Goal: Feedback & Contribution: Submit feedback/report problem

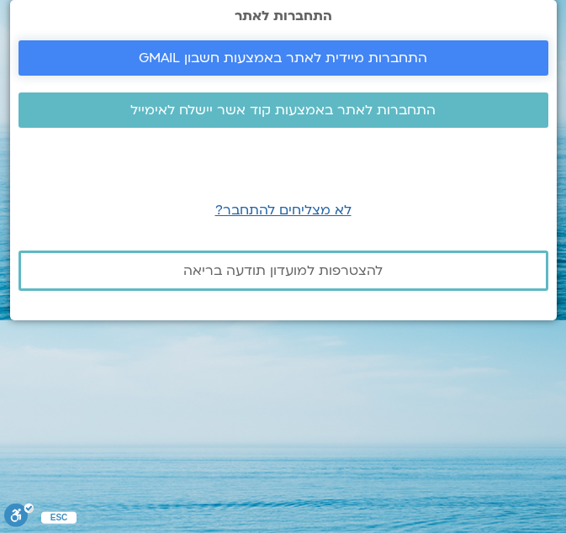
click at [401, 53] on span "התחברות מיידית לאתר באמצעות חשבון GMAIL" at bounding box center [283, 57] width 288 height 15
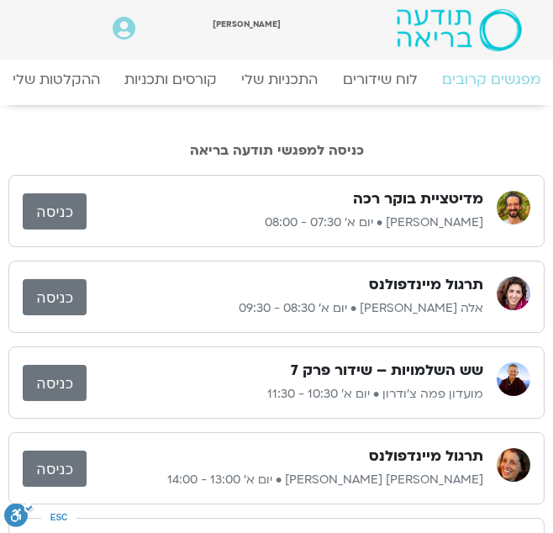
click at [64, 305] on link "כניסה" at bounding box center [55, 297] width 64 height 36
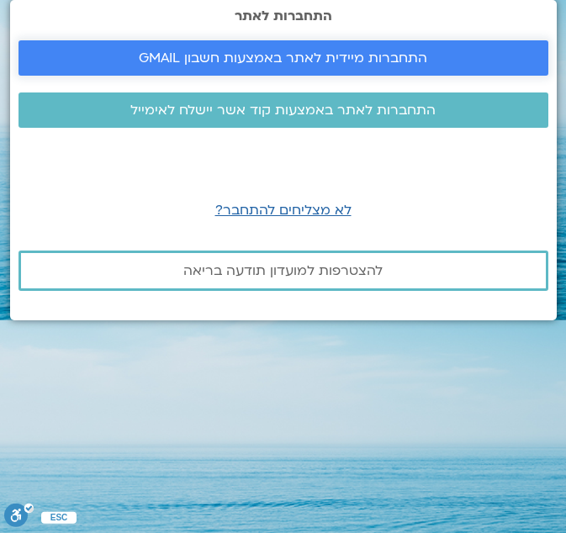
click at [417, 60] on span "התחברות מיידית לאתר באמצעות חשבון GMAIL" at bounding box center [283, 57] width 288 height 15
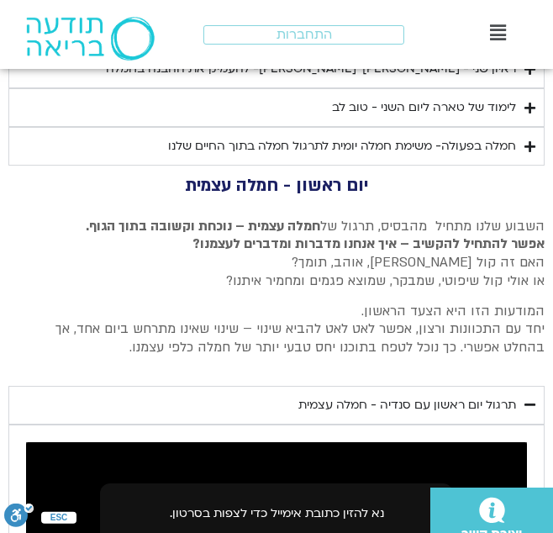
scroll to position [2806, 0]
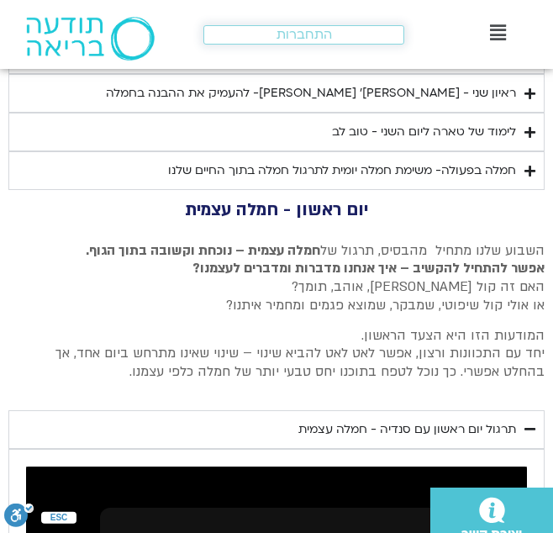
click at [284, 39] on span "התחברות" at bounding box center [304, 35] width 55 height 14
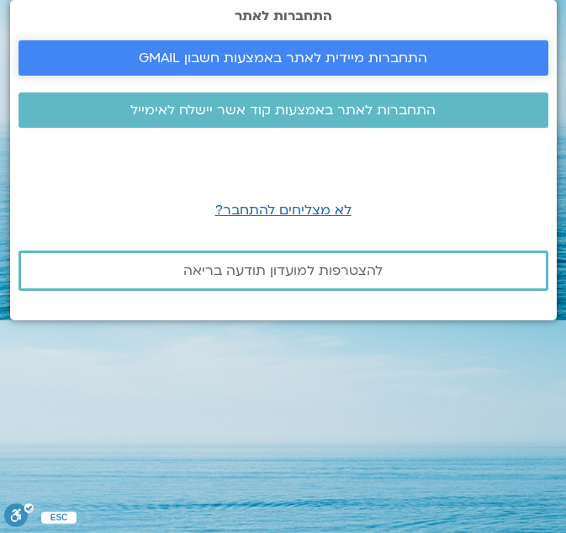
click at [391, 60] on span "התחברות מיידית לאתר באמצעות חשבון GMAIL" at bounding box center [283, 57] width 288 height 15
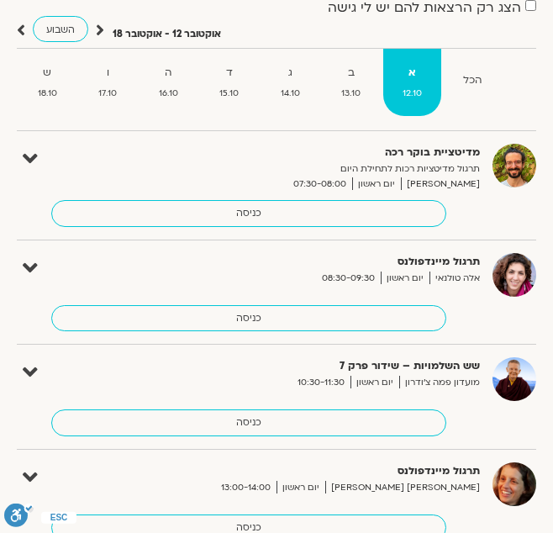
scroll to position [252, 0]
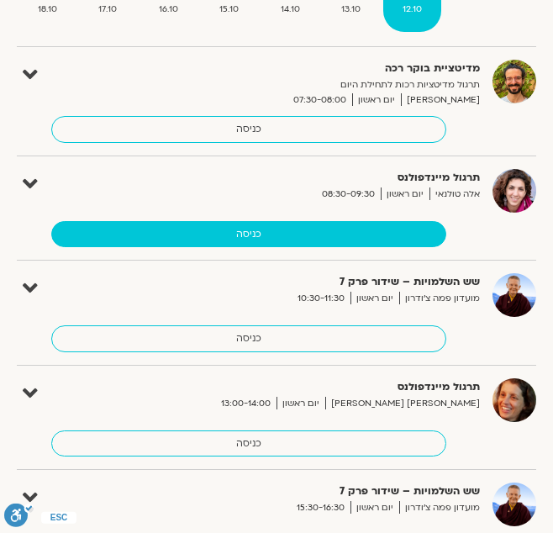
click at [263, 230] on link "כניסה" at bounding box center [248, 234] width 395 height 27
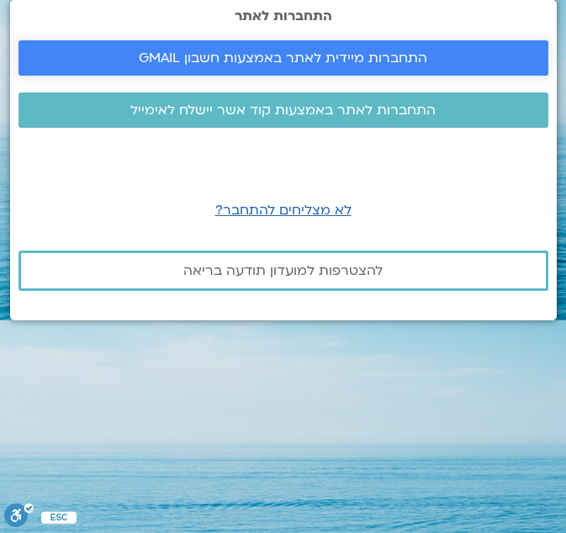
click at [278, 62] on span "התחברות מיידית לאתר באמצעות חשבון GMAIL" at bounding box center [283, 57] width 288 height 15
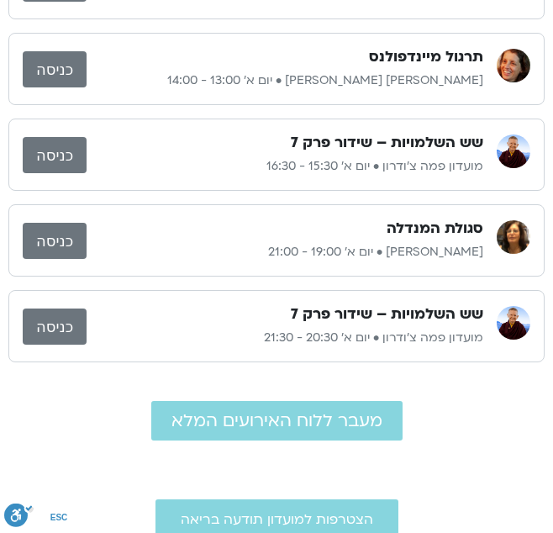
scroll to position [588, 0]
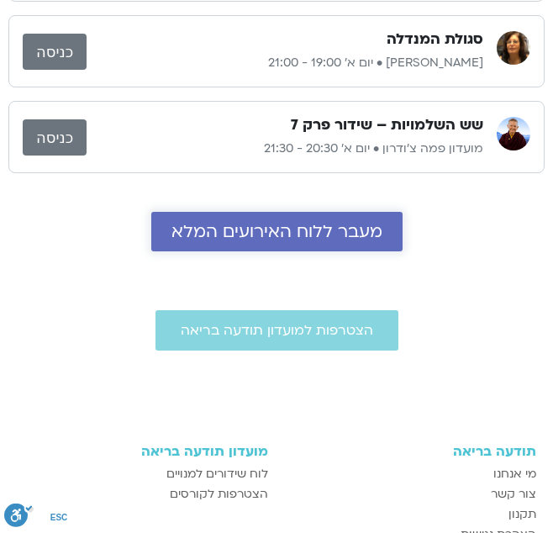
click at [329, 245] on link "מעבר ללוח האירועים המלא" at bounding box center [276, 232] width 251 height 40
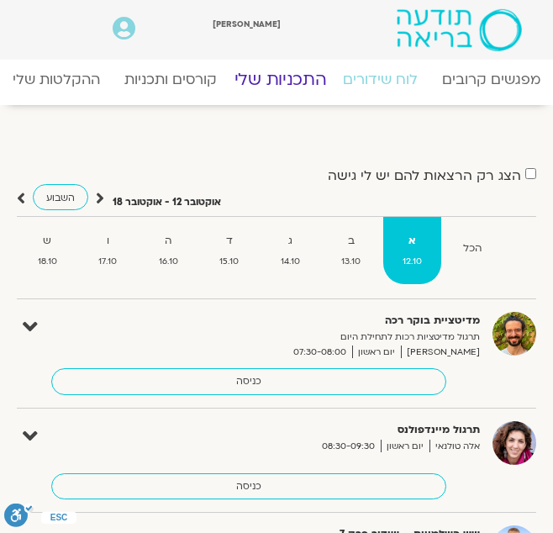
click at [275, 72] on link "התכניות שלי" at bounding box center [279, 79] width 121 height 41
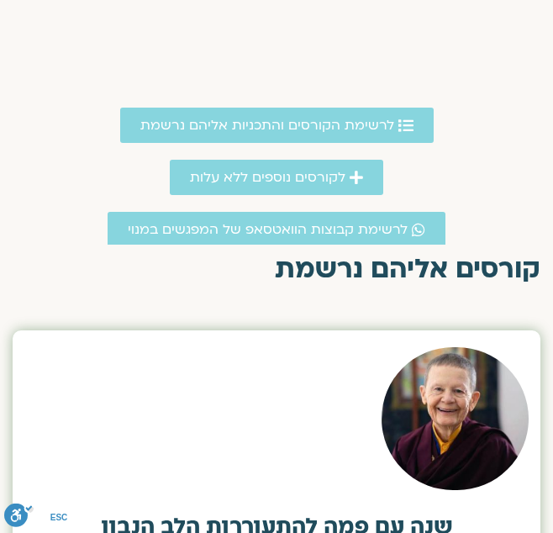
scroll to position [504, 0]
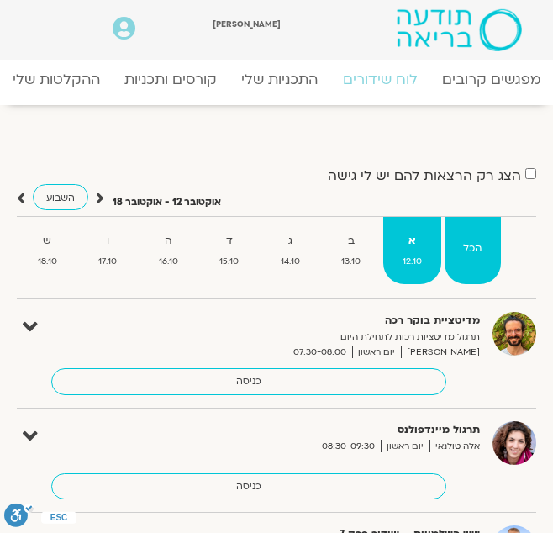
click at [465, 251] on strong "הכל" at bounding box center [473, 249] width 57 height 18
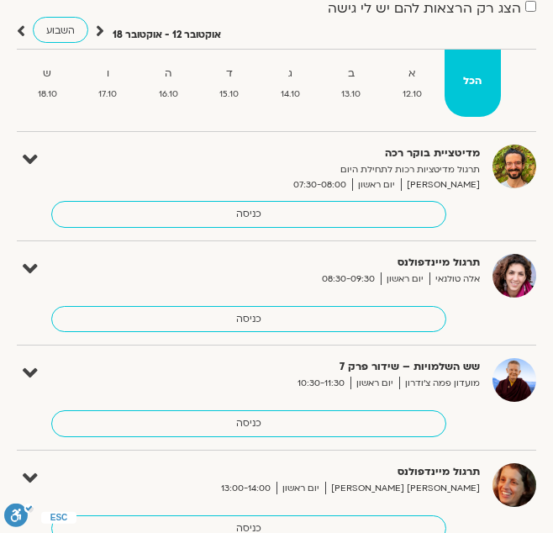
scroll to position [168, 0]
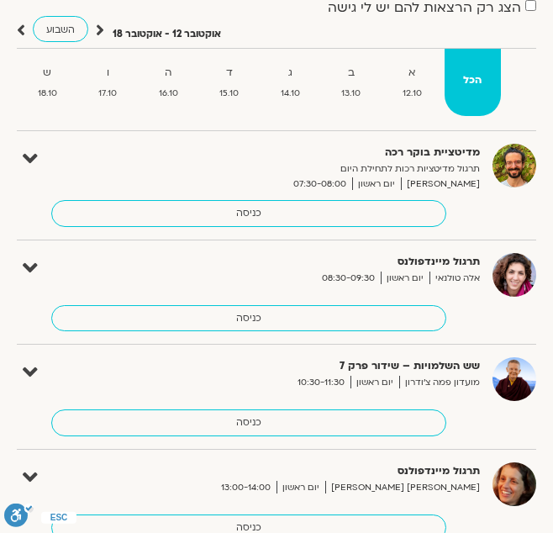
click at [486, 8] on label "הצג רק הרצאות להם יש לי גישה" at bounding box center [424, 7] width 193 height 15
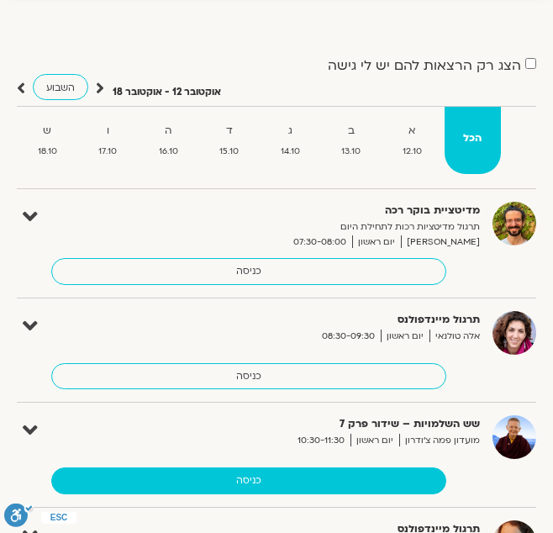
scroll to position [0, 0]
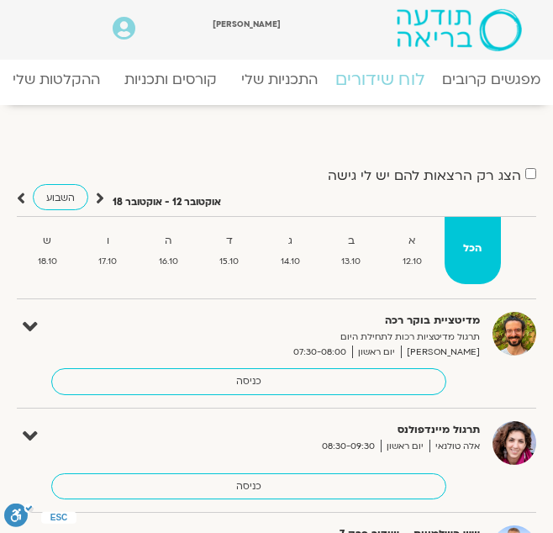
click at [373, 76] on link "לוח שידורים" at bounding box center [379, 79] width 119 height 41
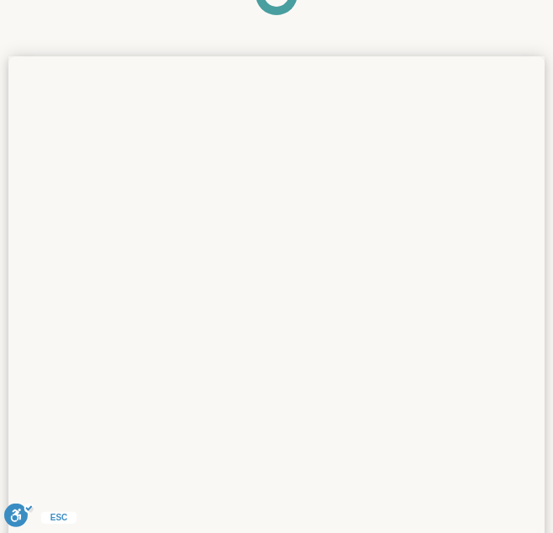
scroll to position [252, 0]
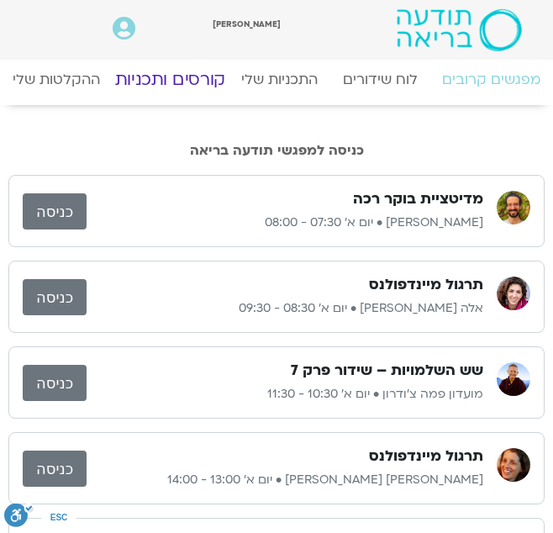
click at [171, 93] on link "קורסים ותכניות" at bounding box center [170, 79] width 140 height 41
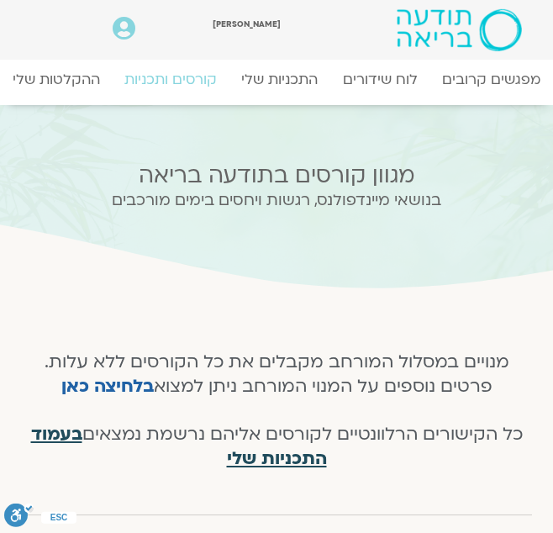
click at [308, 460] on span "בעמוד התכניות שלי" at bounding box center [179, 446] width 296 height 49
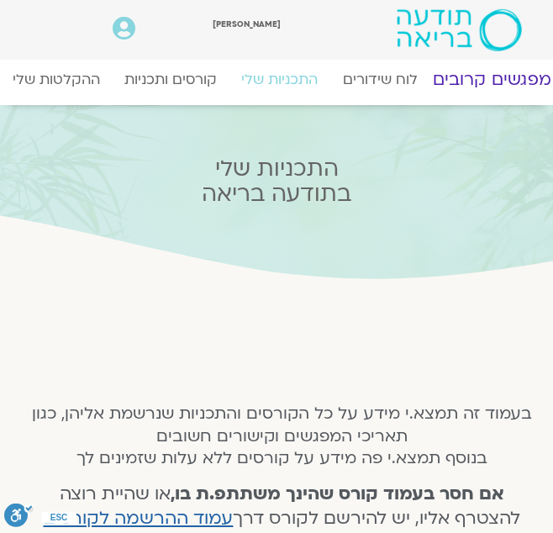
click at [510, 83] on link "מפגשים קרובים" at bounding box center [492, 79] width 148 height 41
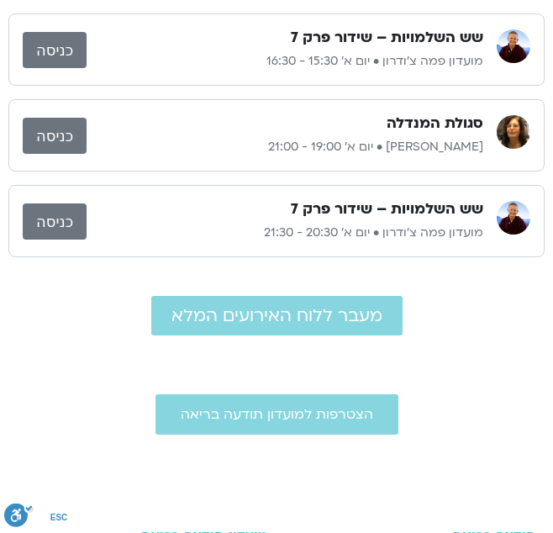
scroll to position [757, 0]
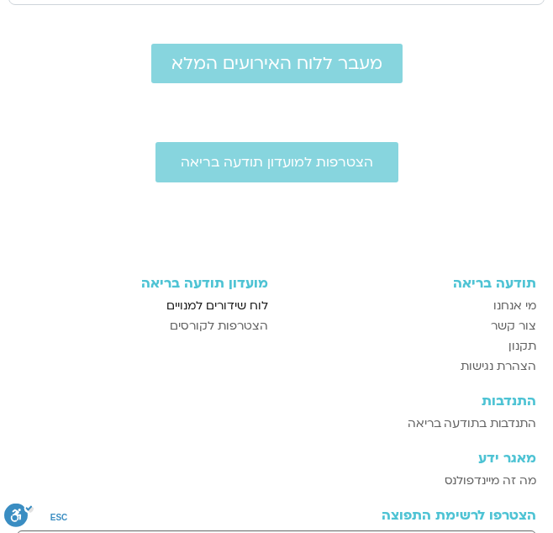
click at [235, 304] on span "לוח שידורים למנויים" at bounding box center [217, 306] width 102 height 20
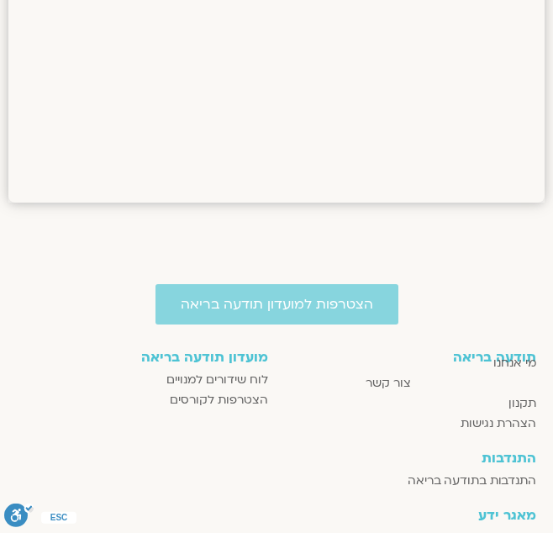
scroll to position [1849, 0]
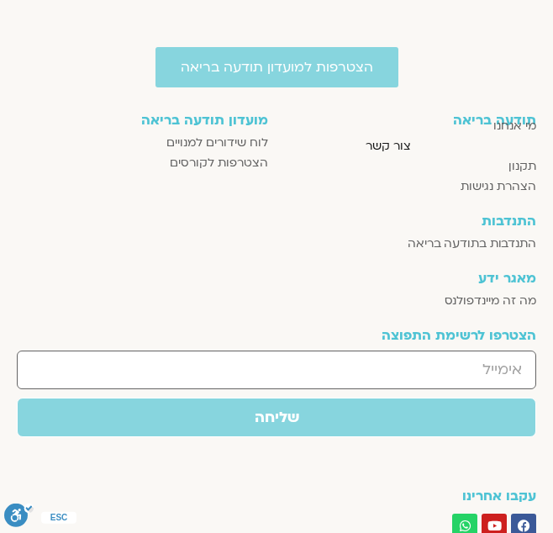
click at [384, 150] on span "צור קשר" at bounding box center [388, 146] width 45 height 20
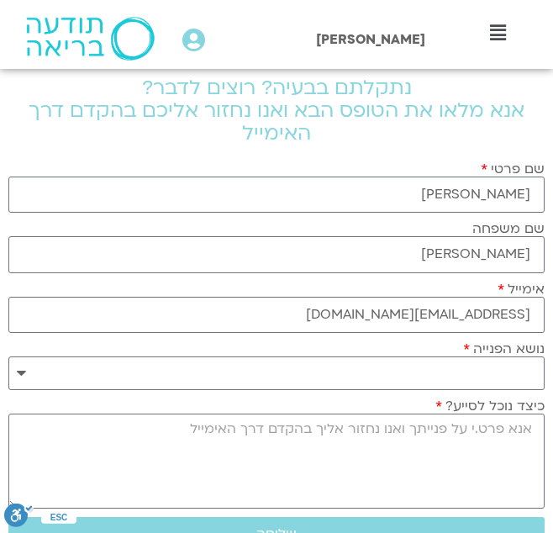
scroll to position [168, 0]
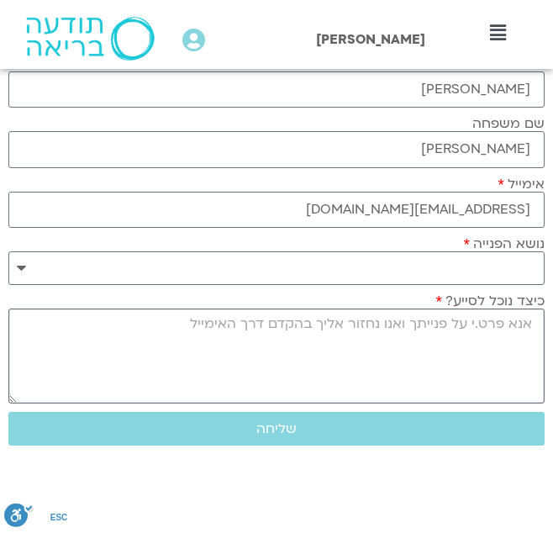
click at [518, 329] on textarea "כיצד נוכל לסייע?" at bounding box center [276, 356] width 536 height 95
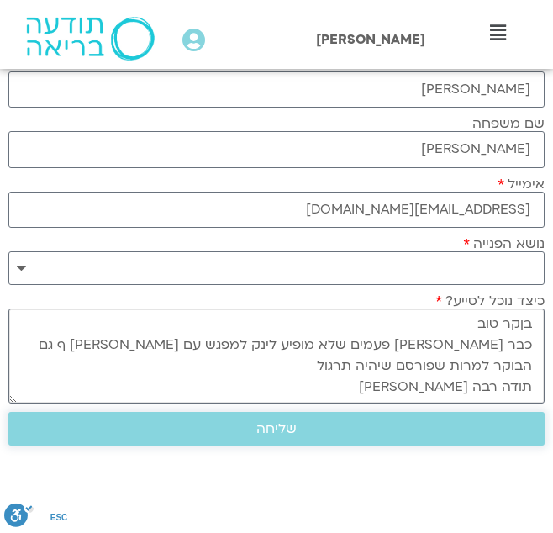
type textarea "בןקר טוב כבר מס פעמים שלא מופיע לינק למפגש עם דקל ף גם הבוקר למרות שפורסם שיהיה…"
click at [394, 429] on span "שליחה" at bounding box center [277, 428] width 496 height 15
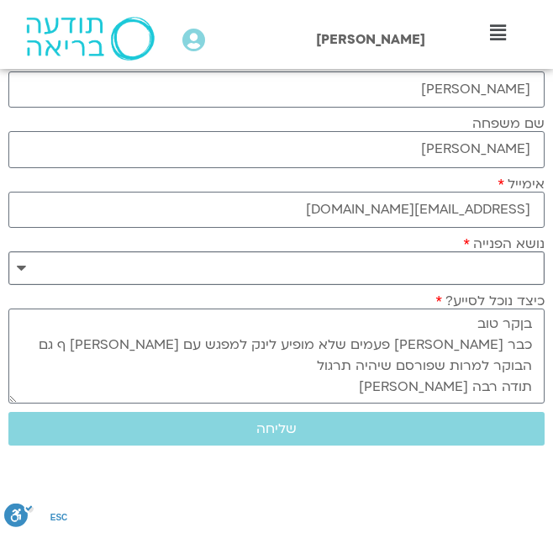
click at [18, 266] on select "**********" at bounding box center [276, 268] width 536 height 34
select select "**********"
click at [8, 251] on select "**********" at bounding box center [276, 268] width 536 height 34
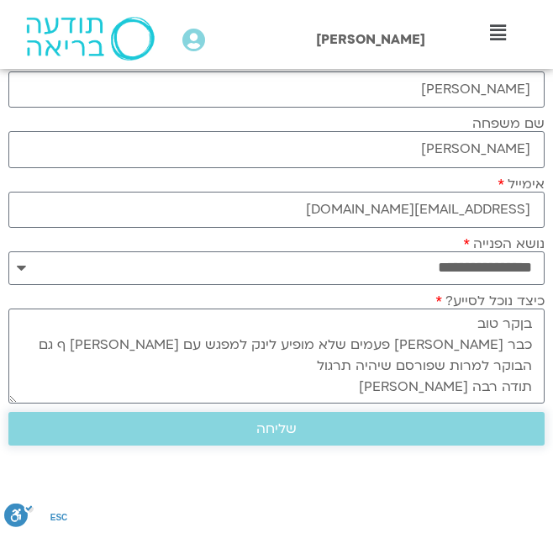
click at [435, 423] on span "שליחה" at bounding box center [277, 428] width 496 height 15
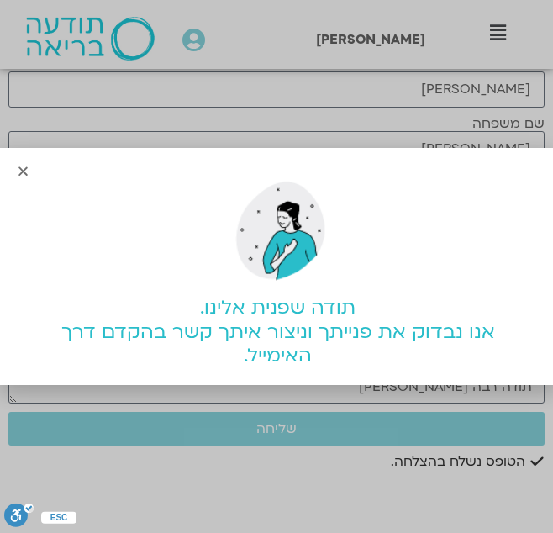
click at [18, 165] on icon "Close" at bounding box center [23, 171] width 13 height 13
